Goal: Transaction & Acquisition: Purchase product/service

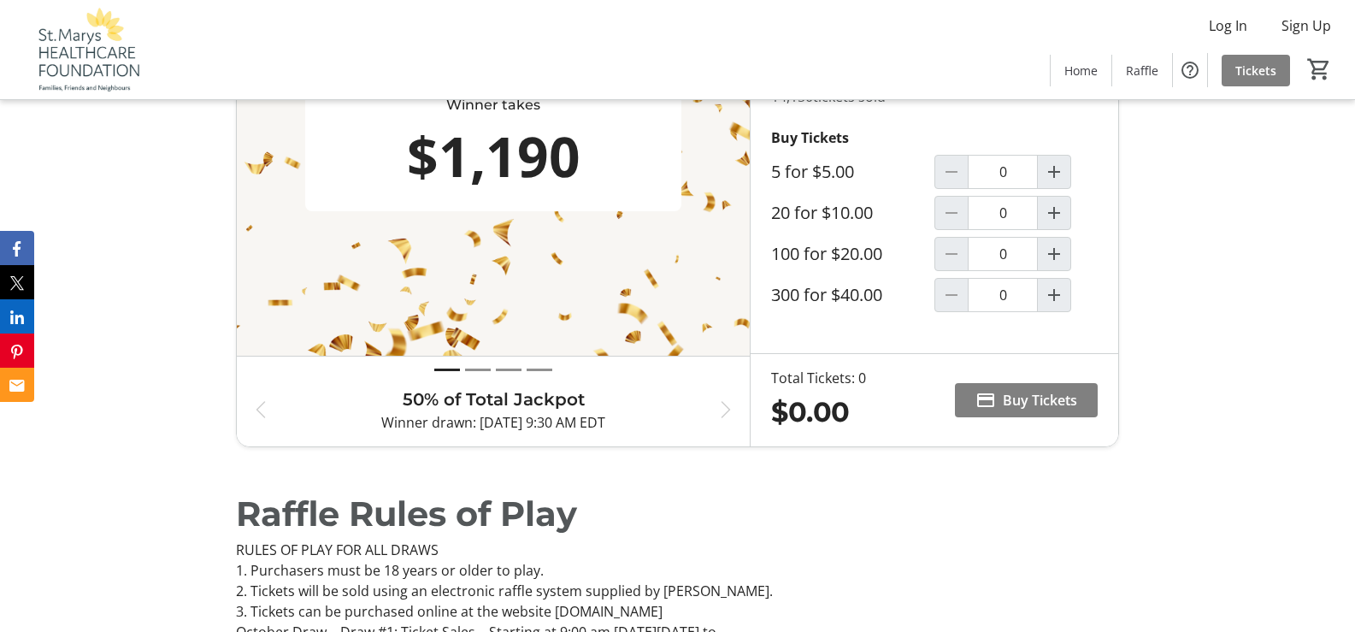
scroll to position [720, 0]
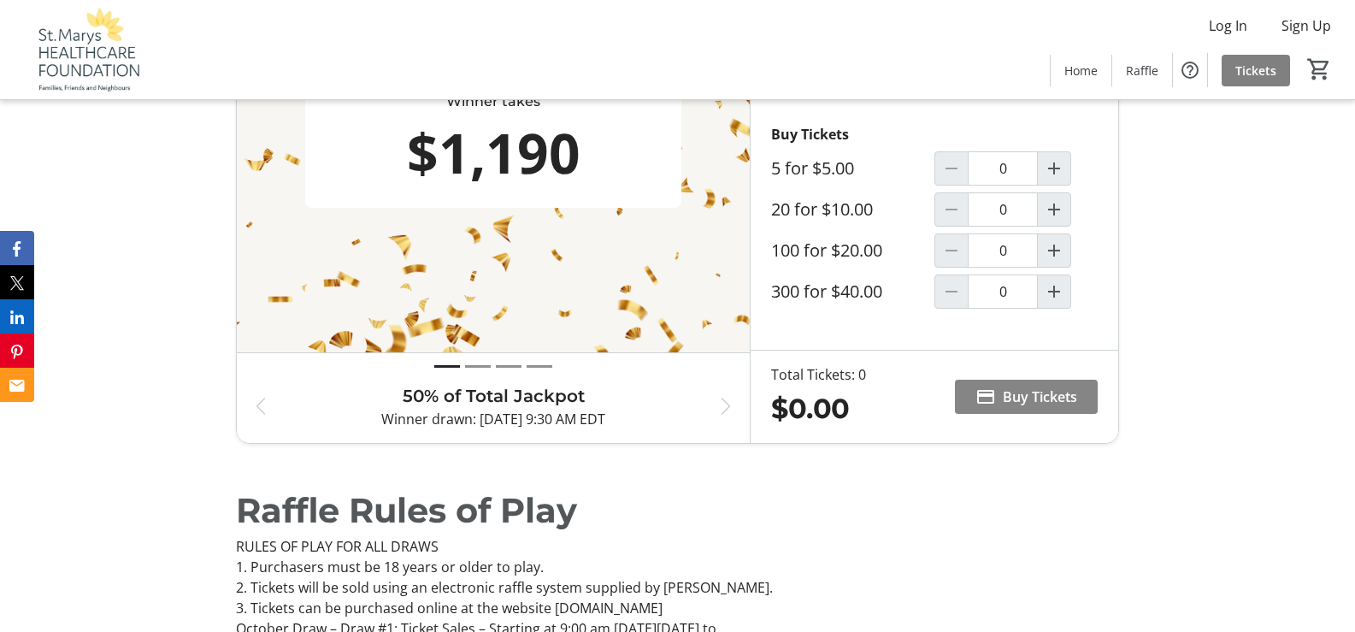
click at [1038, 396] on span "Buy Tickets" at bounding box center [1040, 396] width 74 height 21
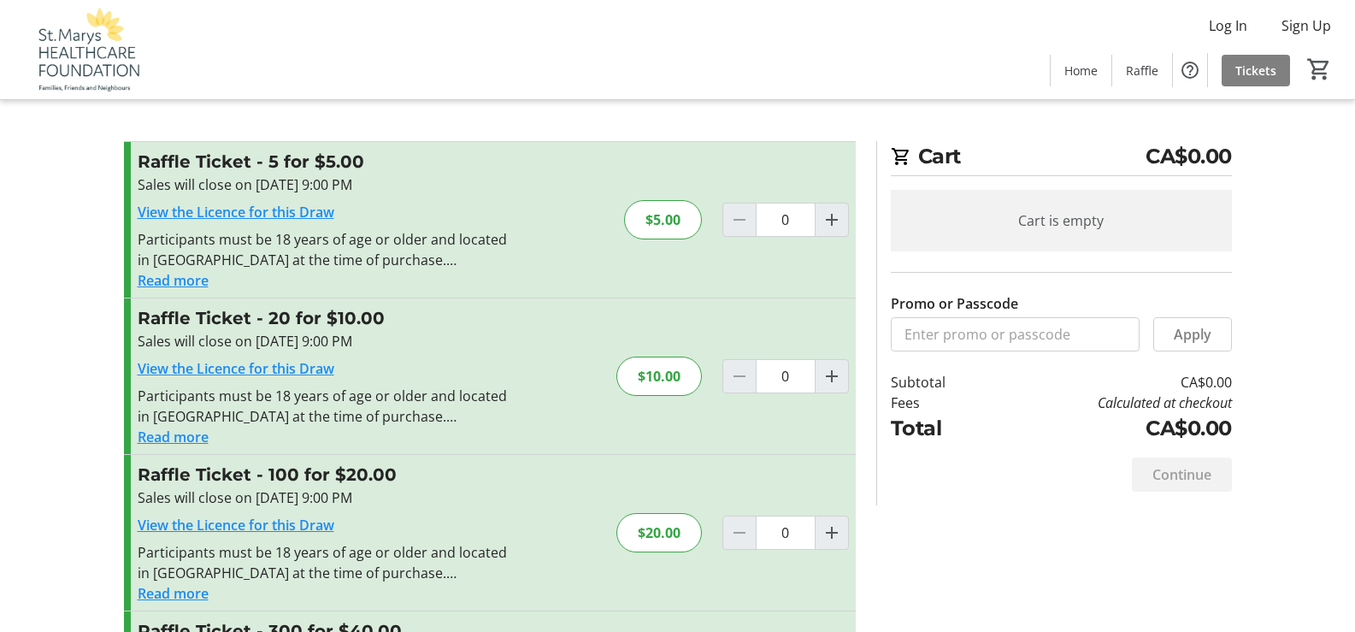
click at [741, 375] on div at bounding box center [740, 376] width 34 height 34
click at [833, 381] on mat-icon "Increment by one" at bounding box center [832, 376] width 21 height 21
type input "1"
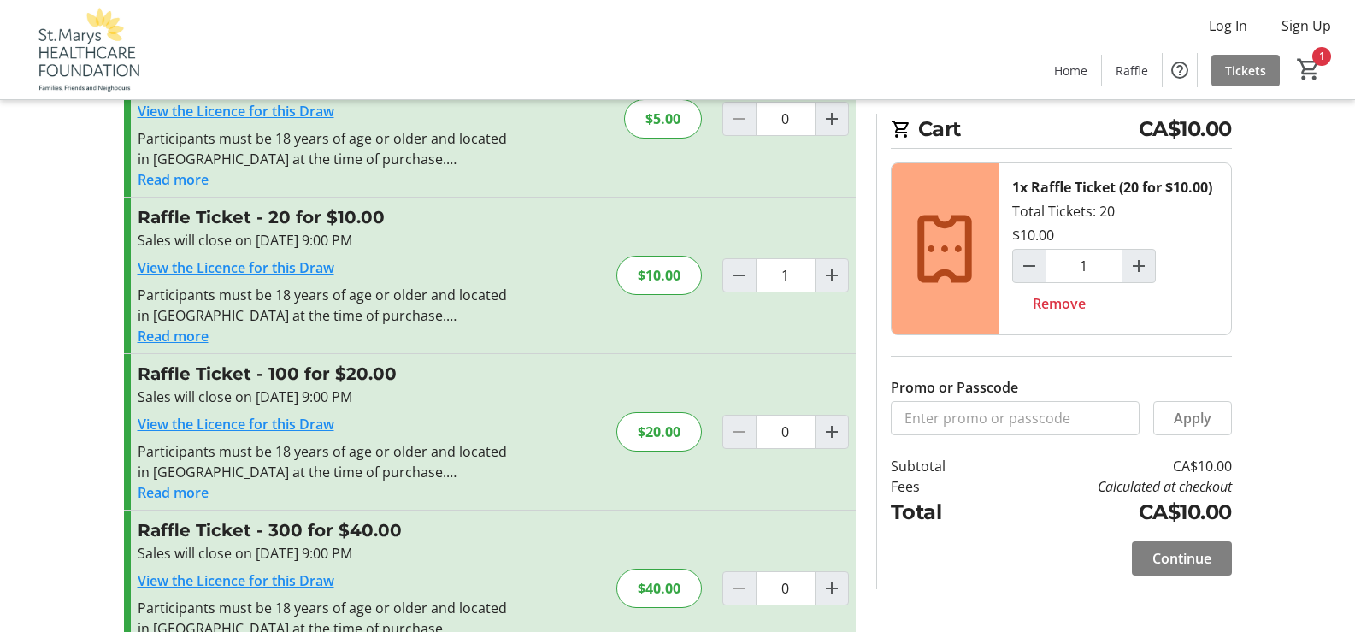
scroll to position [106, 0]
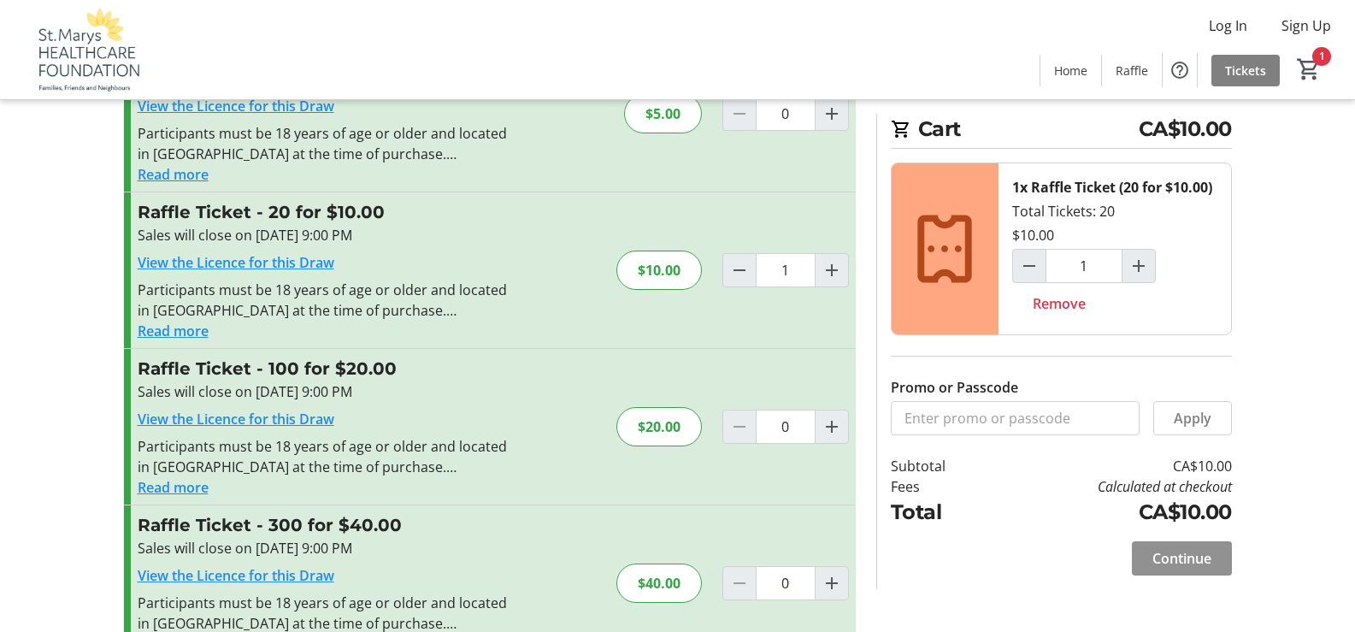
click at [1175, 557] on span "Continue" at bounding box center [1182, 558] width 59 height 21
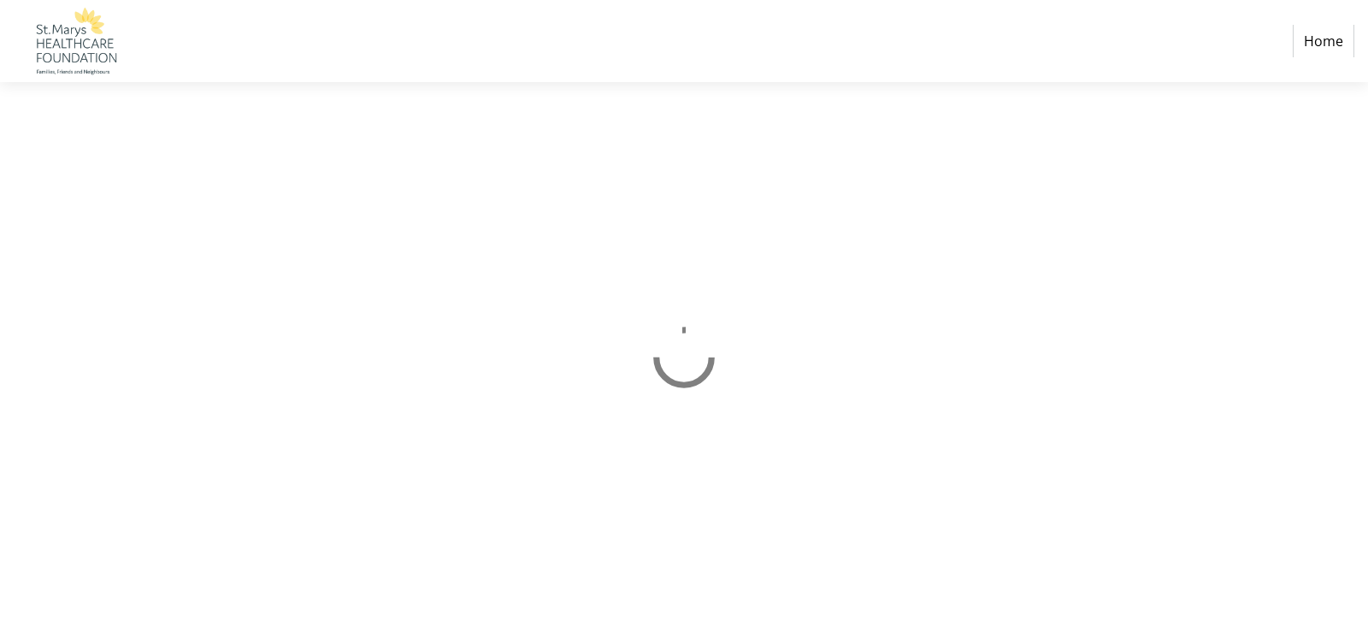
select select "CA"
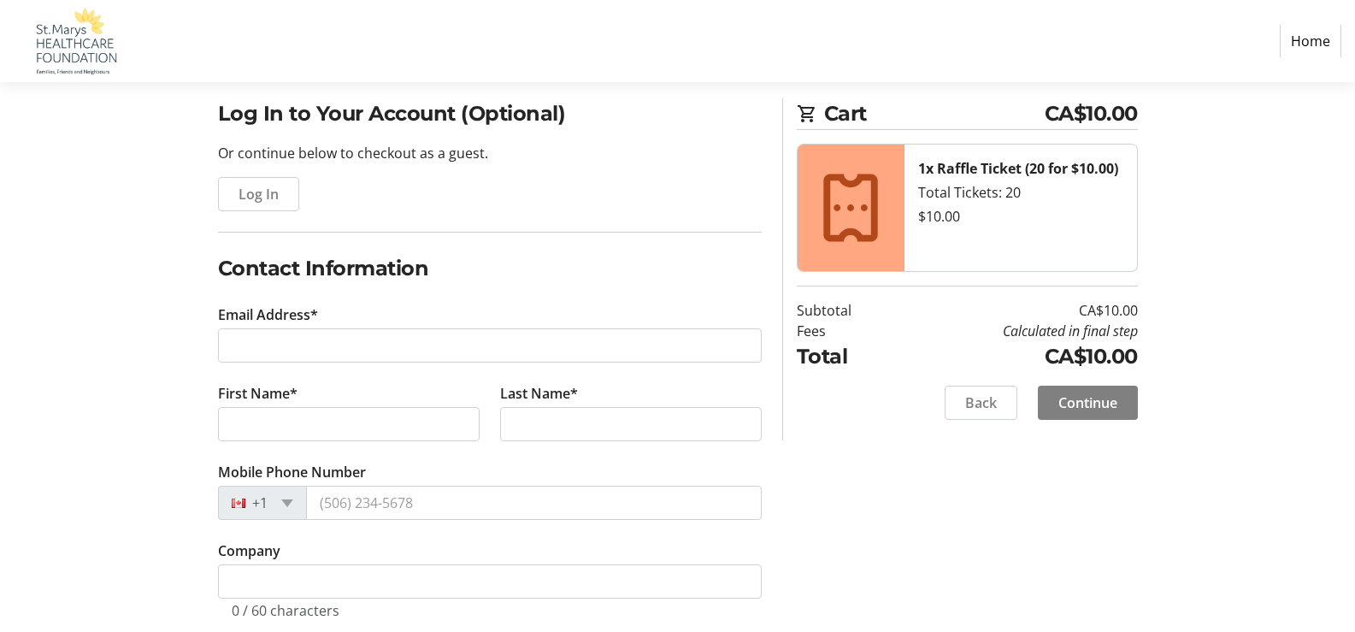
scroll to position [129, 0]
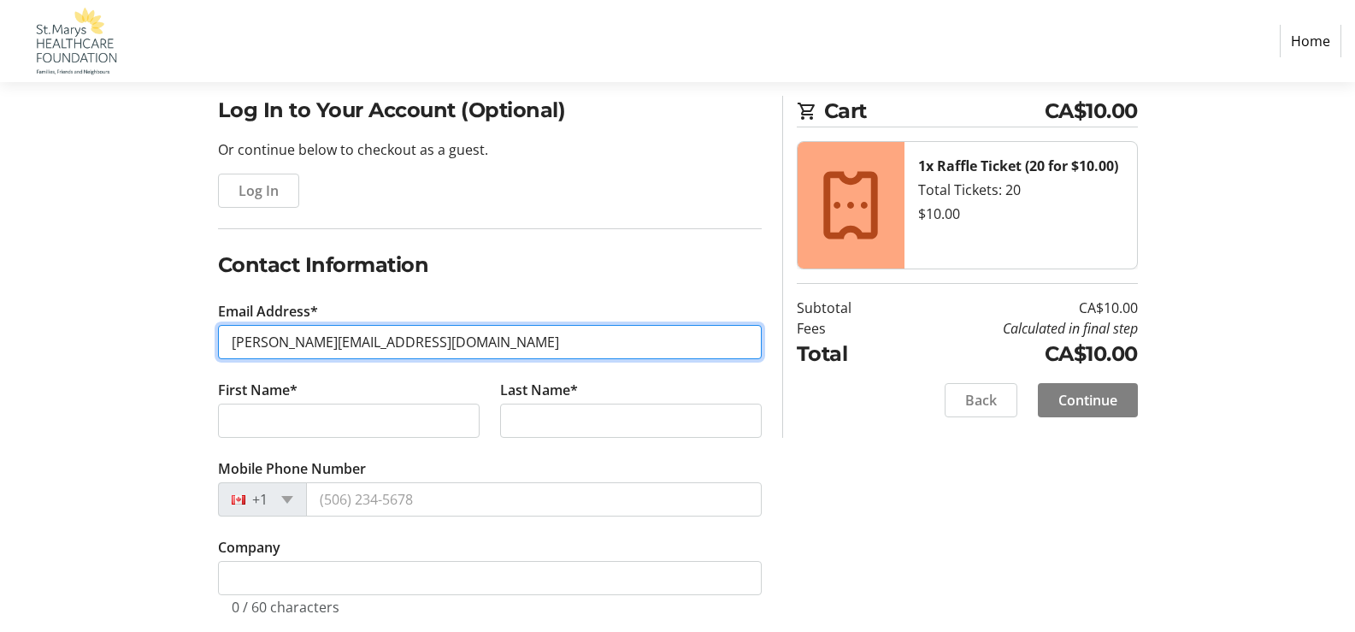
type input "joanmitchell@quadro.net"
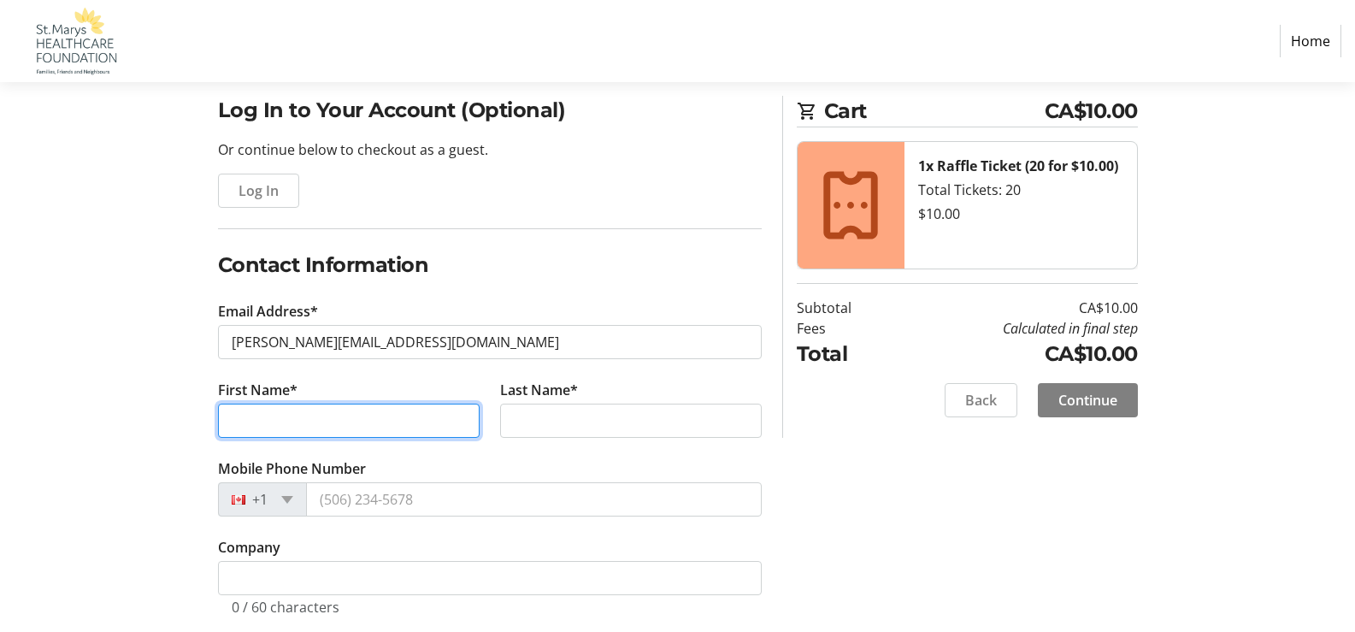
click at [454, 421] on input "First Name*" at bounding box center [349, 421] width 262 height 34
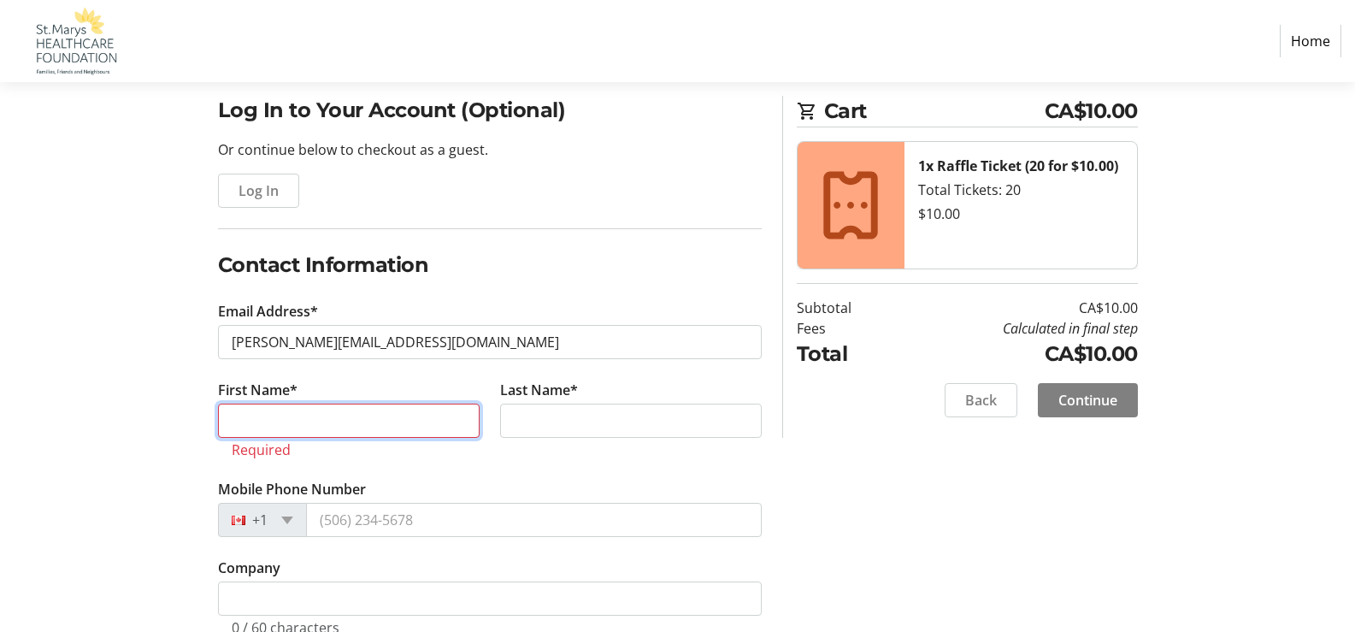
type input "Joan"
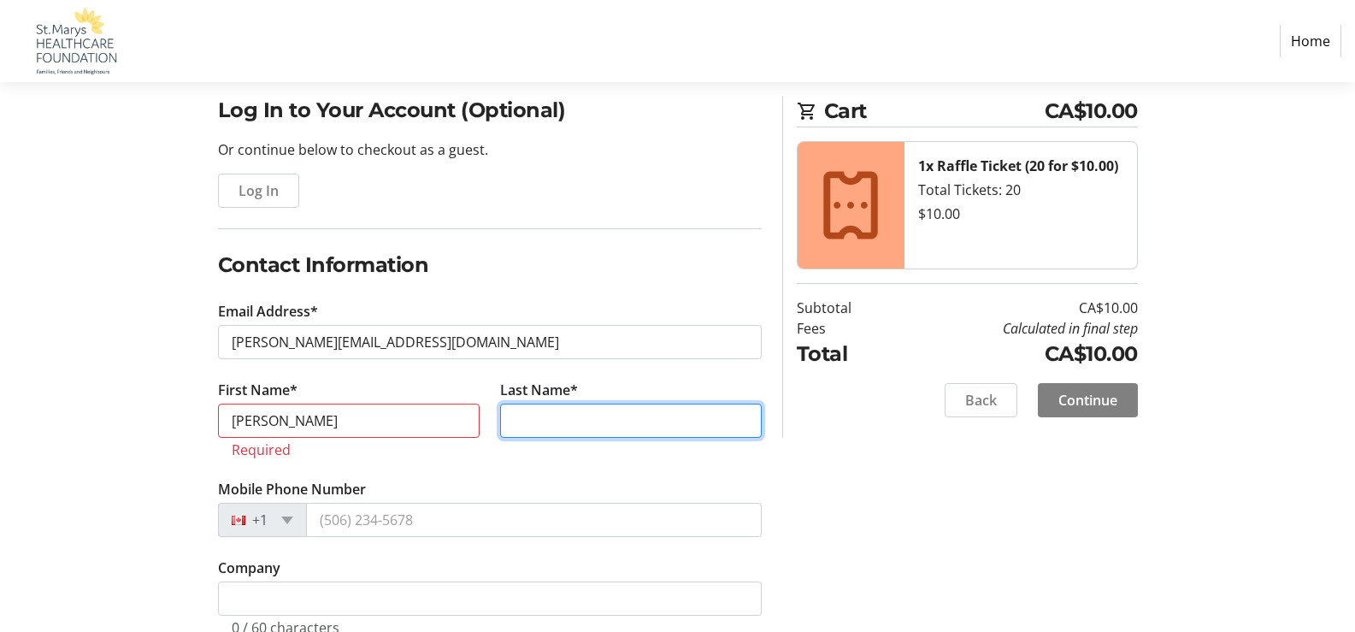
type input "Mitchell"
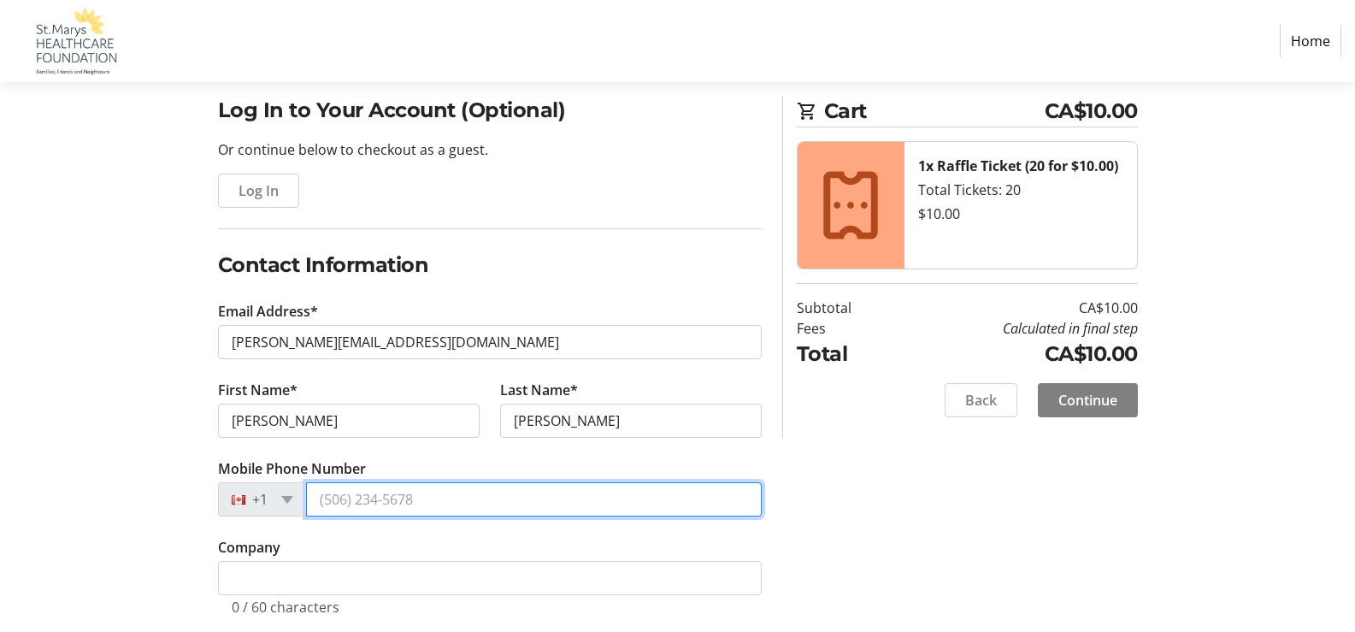
type input "(519) 636-4870"
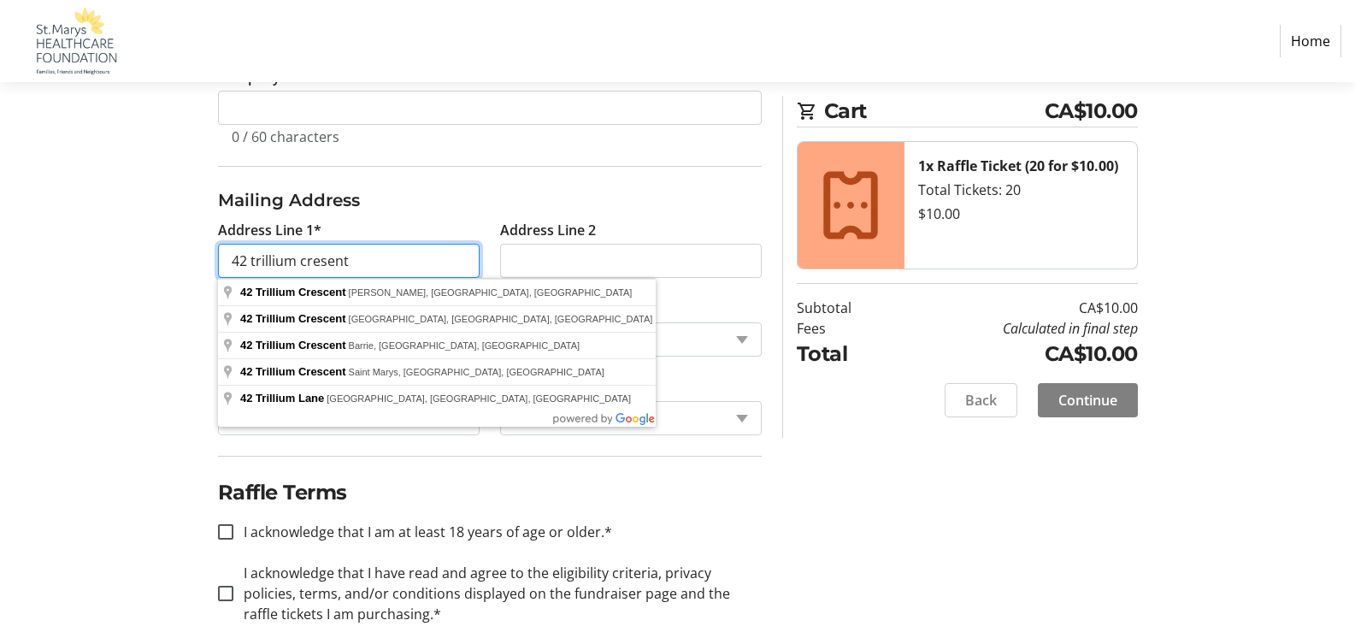
scroll to position [601, 2]
type input "42 Trillium Crescent"
type input "Saint Marys"
select select "ON"
type input "N4X 0A2"
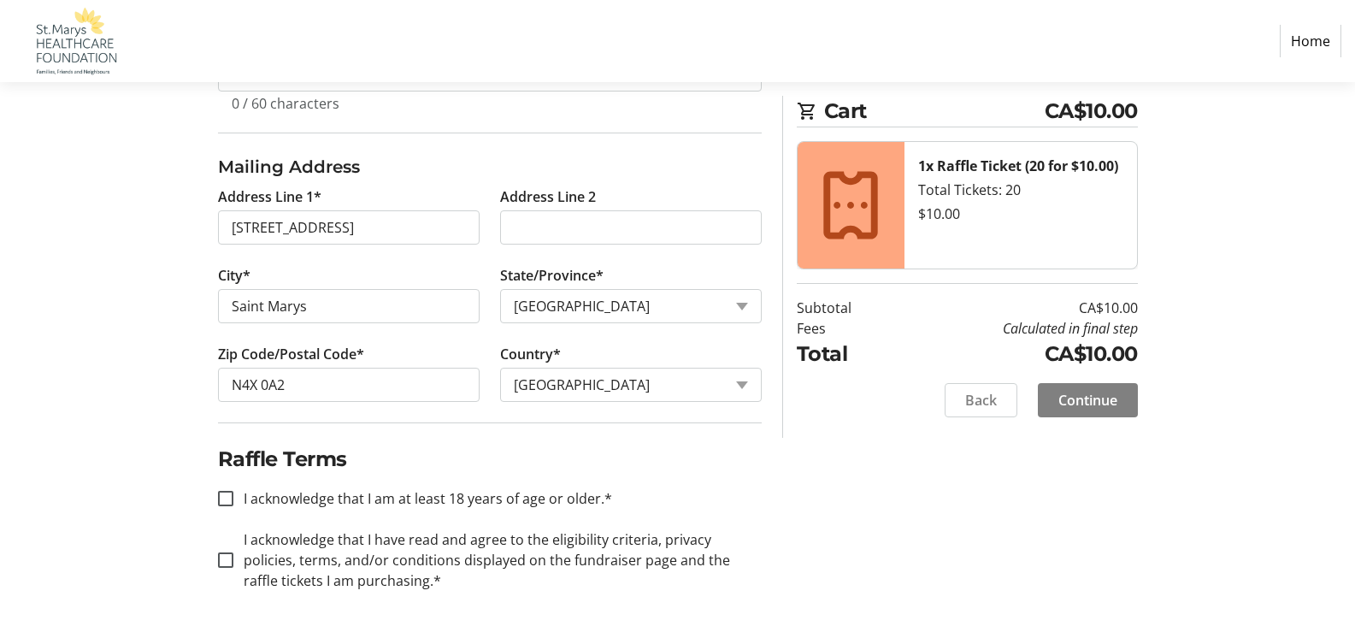
scroll to position [633, 0]
click at [227, 501] on input "I acknowledge that I am at least 18 years of age or older.*" at bounding box center [225, 498] width 15 height 15
checkbox input "true"
click at [227, 558] on input "I acknowledge that I have read and agree to the eligibility criteria, privacy p…" at bounding box center [225, 559] width 15 height 15
checkbox input "true"
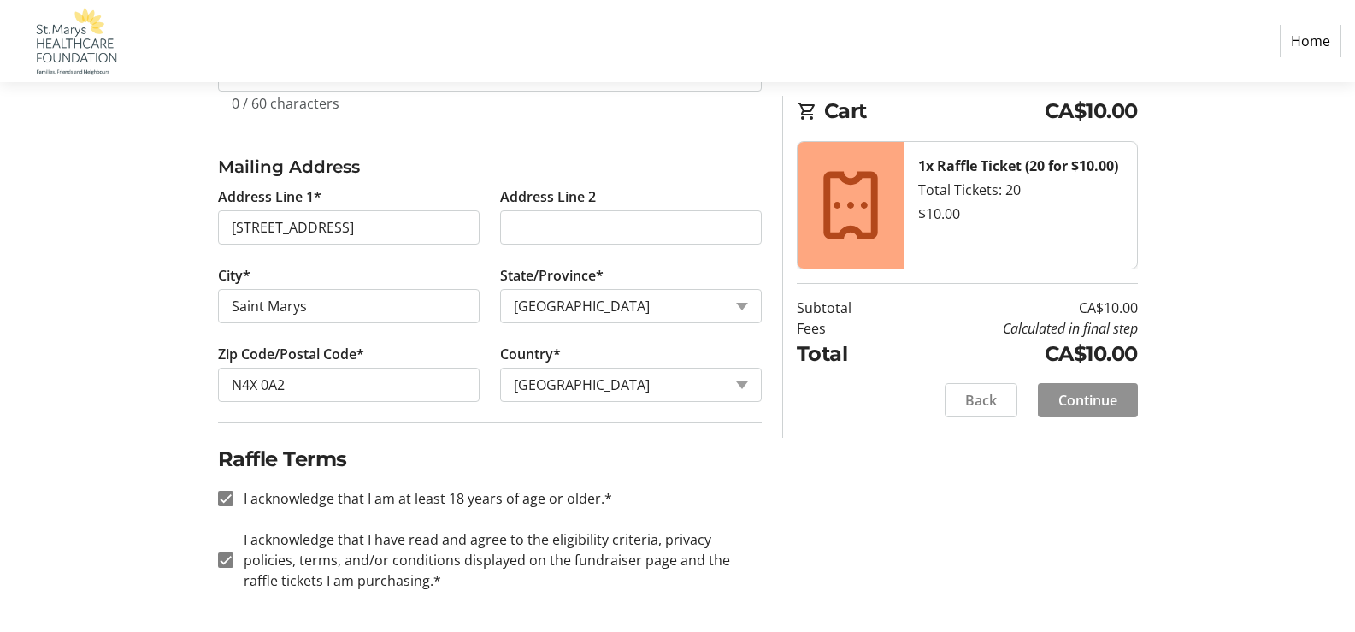
click at [1092, 394] on span "Continue" at bounding box center [1088, 400] width 59 height 21
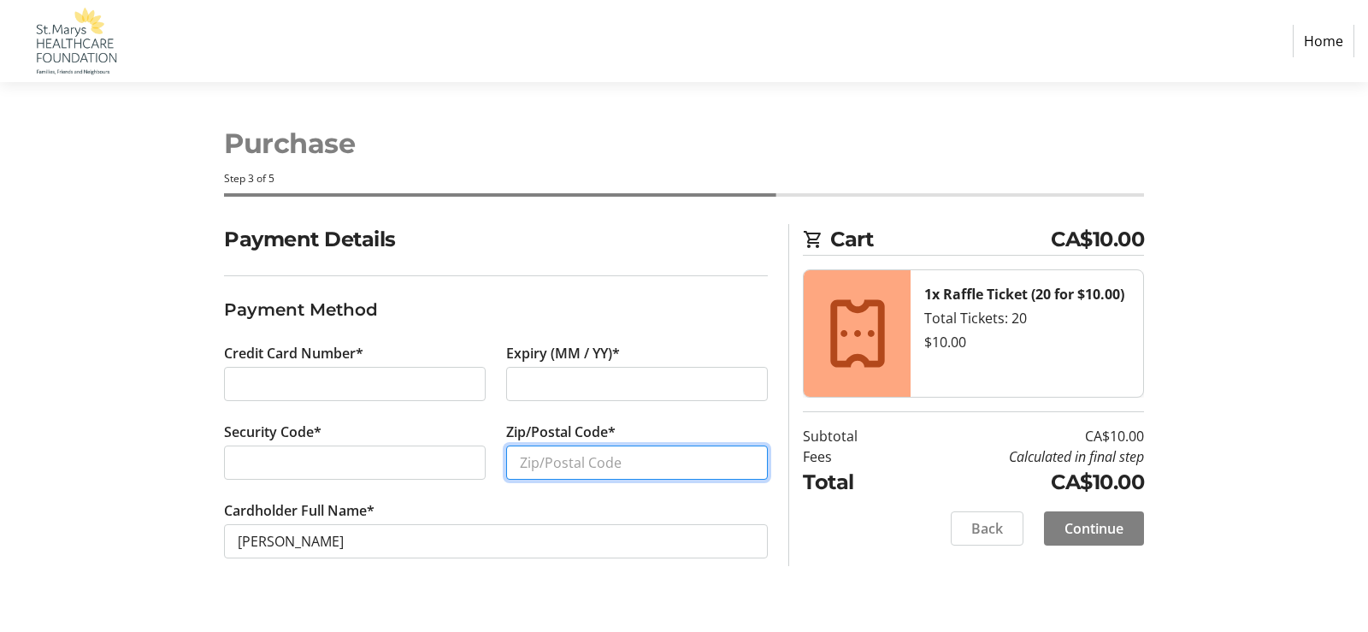
click at [740, 463] on input "Zip/Postal Code*" at bounding box center [637, 462] width 262 height 34
type input "n4x0a2"
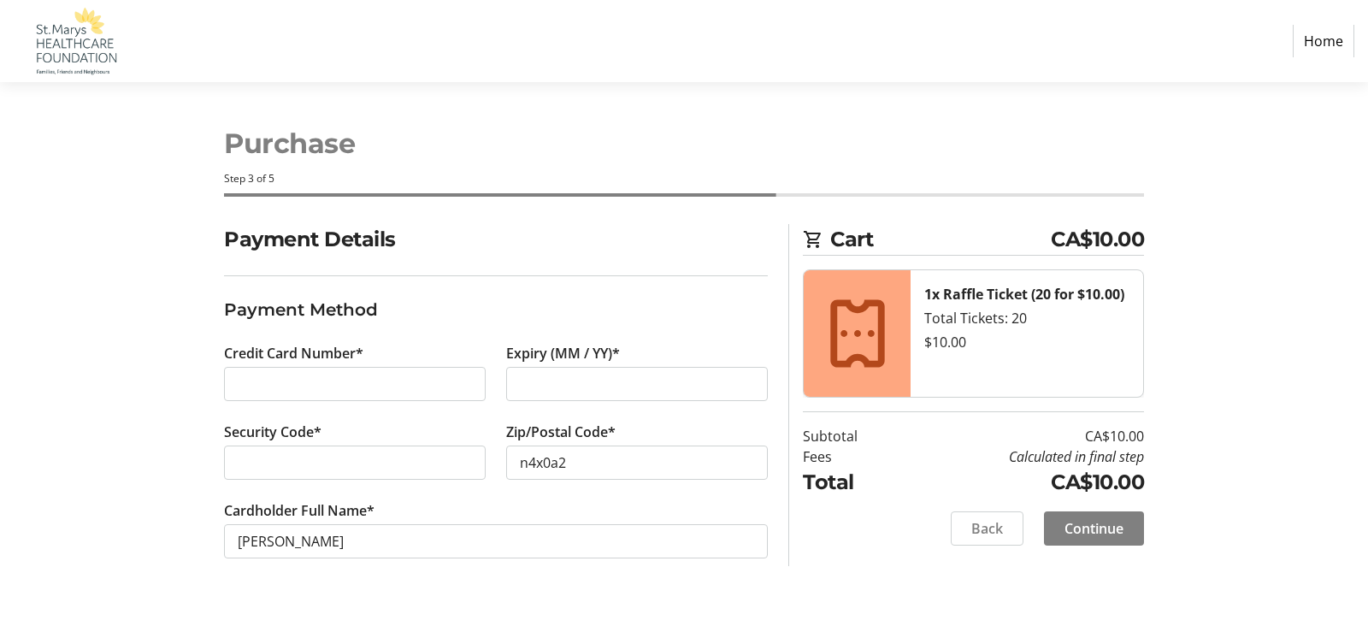
click at [1103, 525] on span "Continue" at bounding box center [1094, 528] width 59 height 21
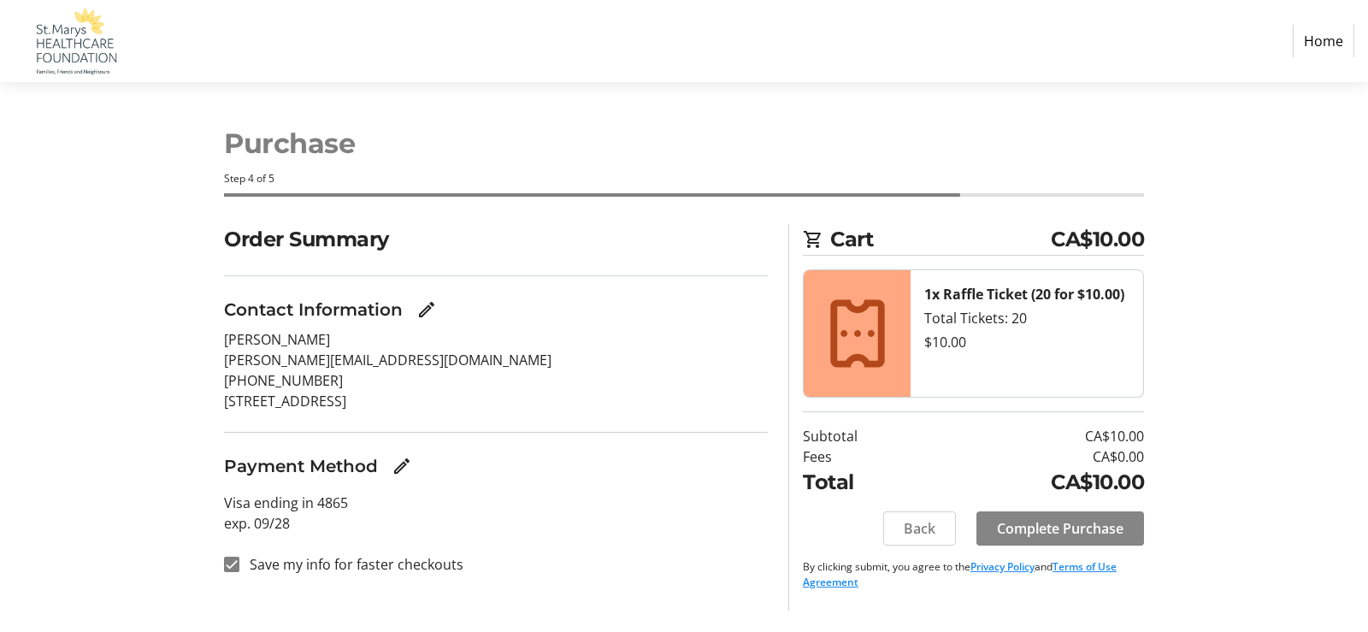
click at [1048, 522] on span "Complete Purchase" at bounding box center [1060, 528] width 127 height 21
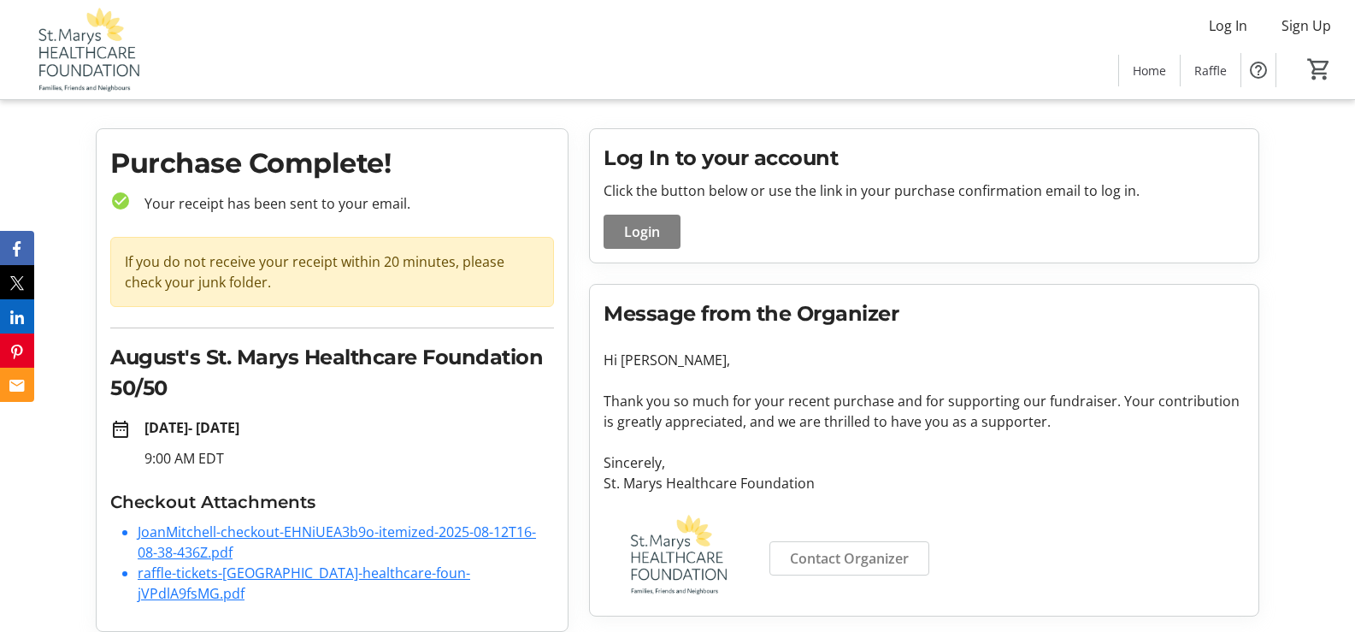
scroll to position [26, 0]
